Goal: Information Seeking & Learning: Learn about a topic

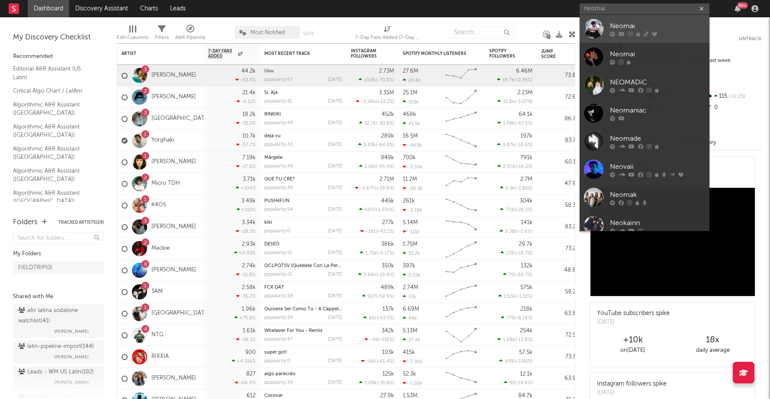
type input "neomai"
click at [642, 25] on div "Neomai" at bounding box center [657, 26] width 95 height 10
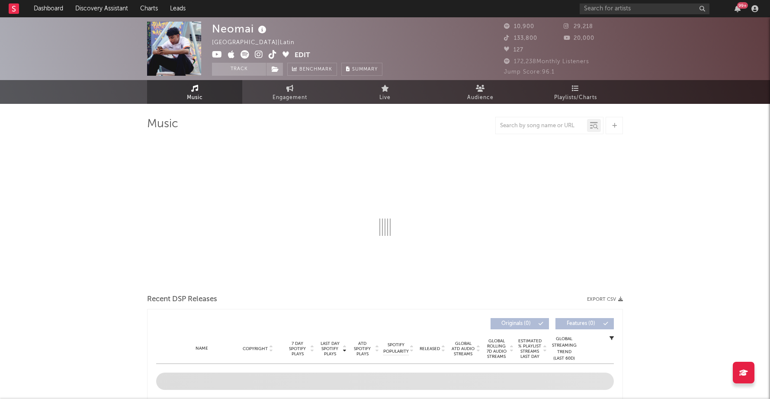
select select "1w"
